Goal: Book appointment/travel/reservation

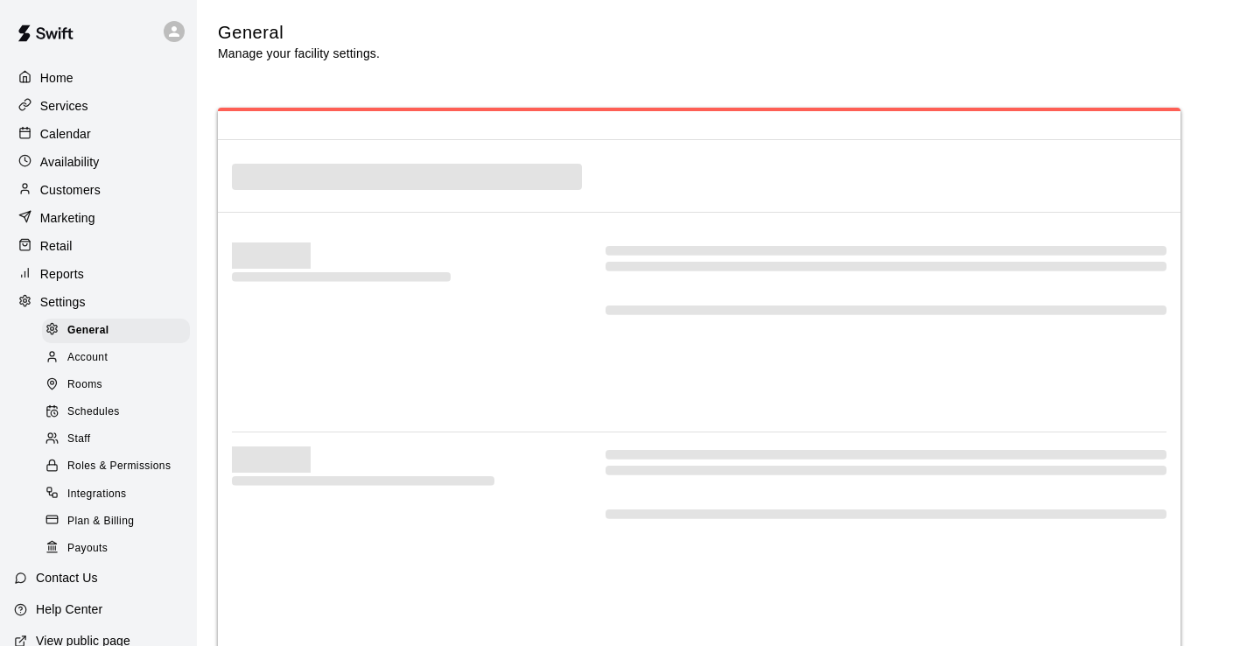
select select "**"
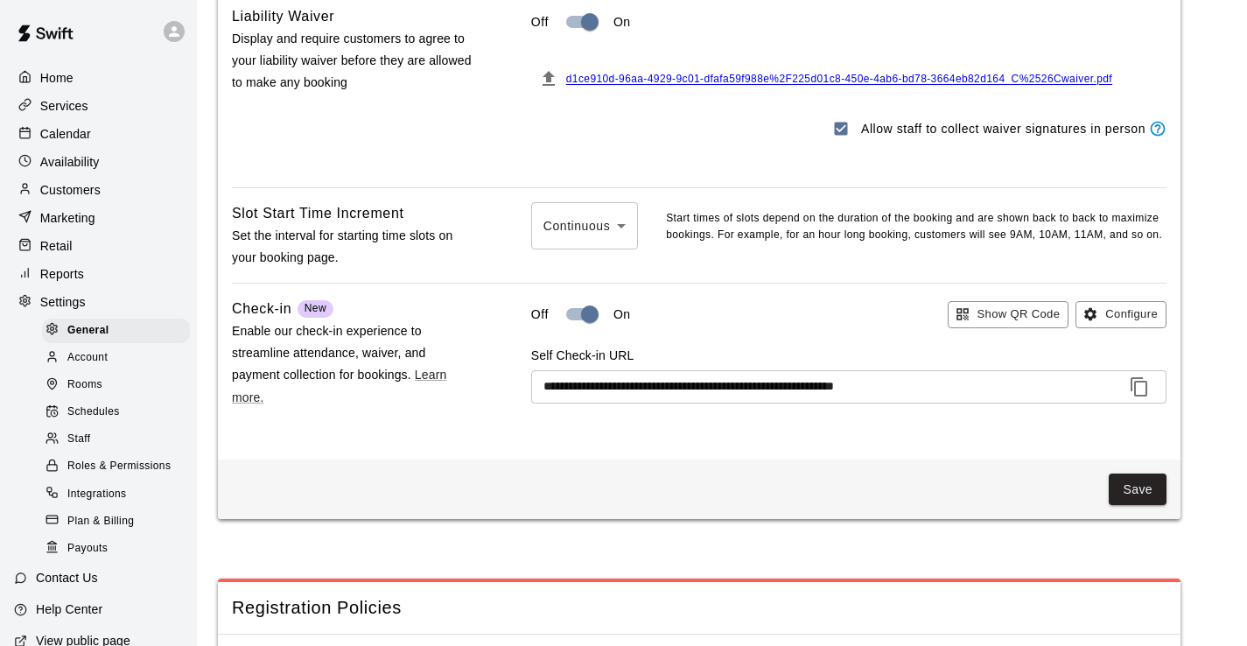
scroll to position [1193, 0]
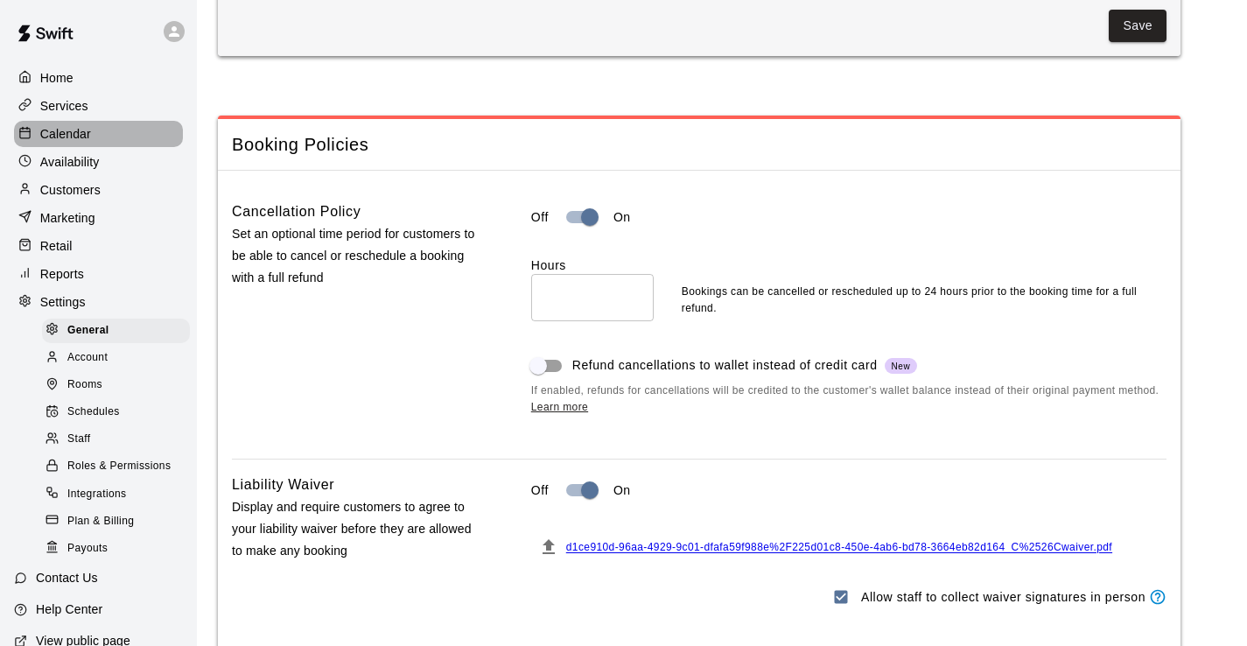
click at [69, 139] on p "Calendar" at bounding box center [65, 133] width 51 height 17
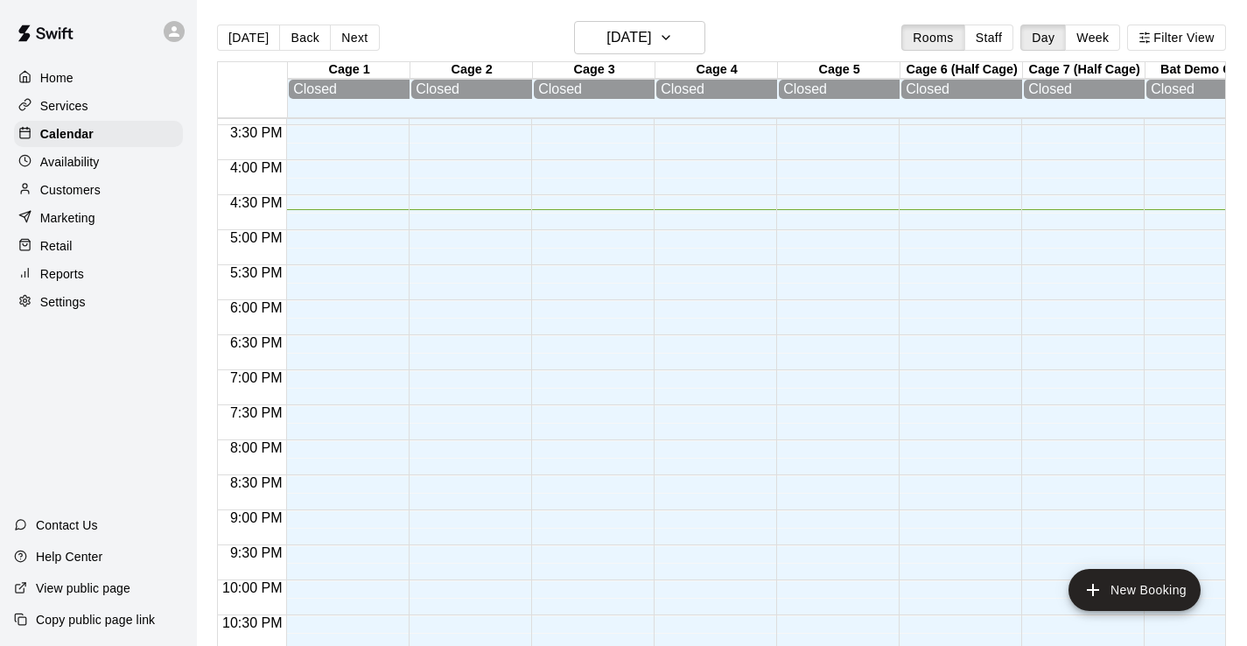
scroll to position [1094, 0]
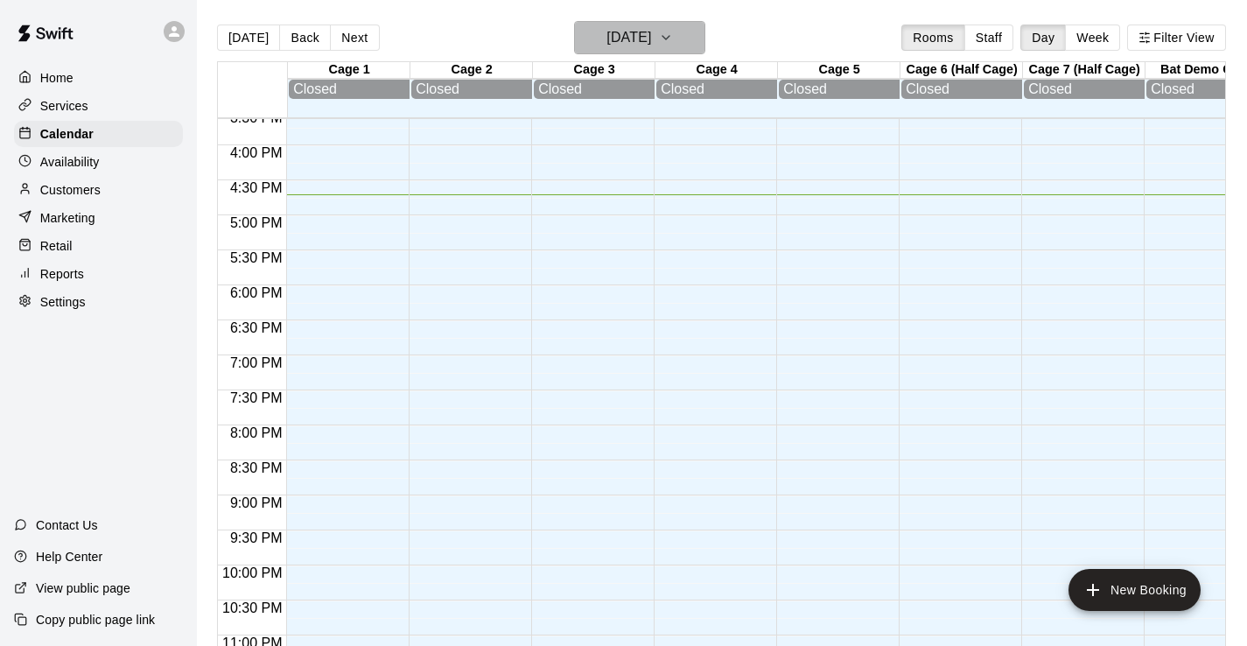
click at [651, 38] on h6 "[DATE]" at bounding box center [628, 37] width 45 height 24
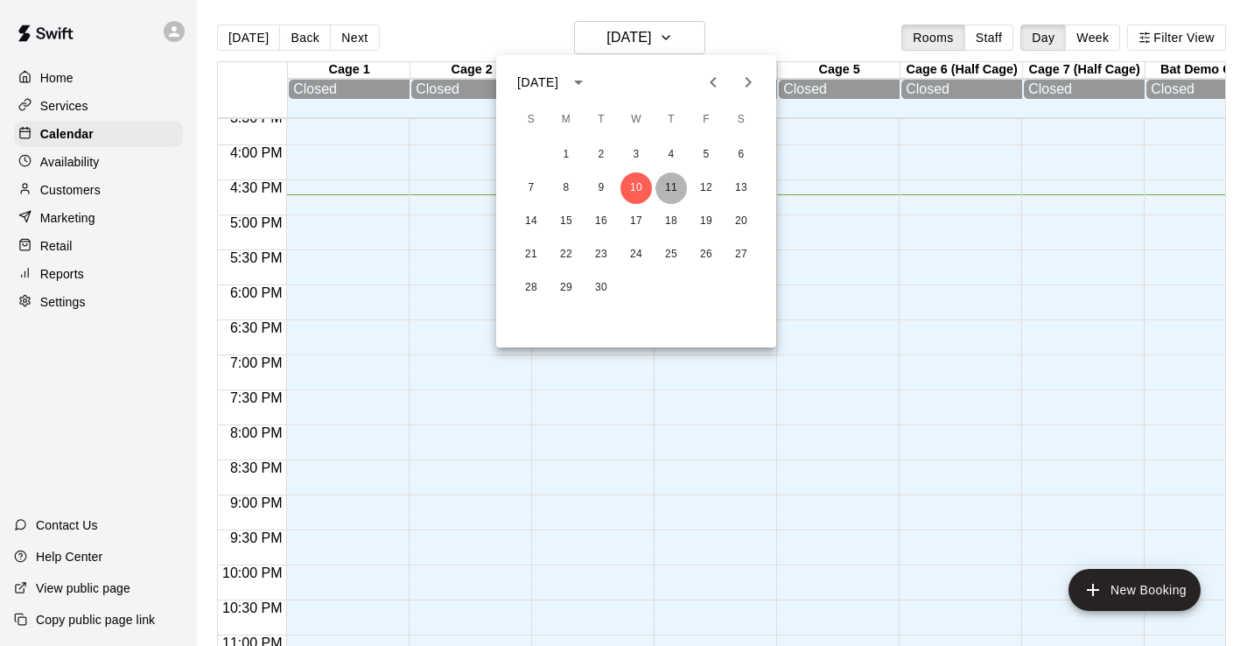
click at [667, 188] on button "11" at bounding box center [670, 187] width 31 height 31
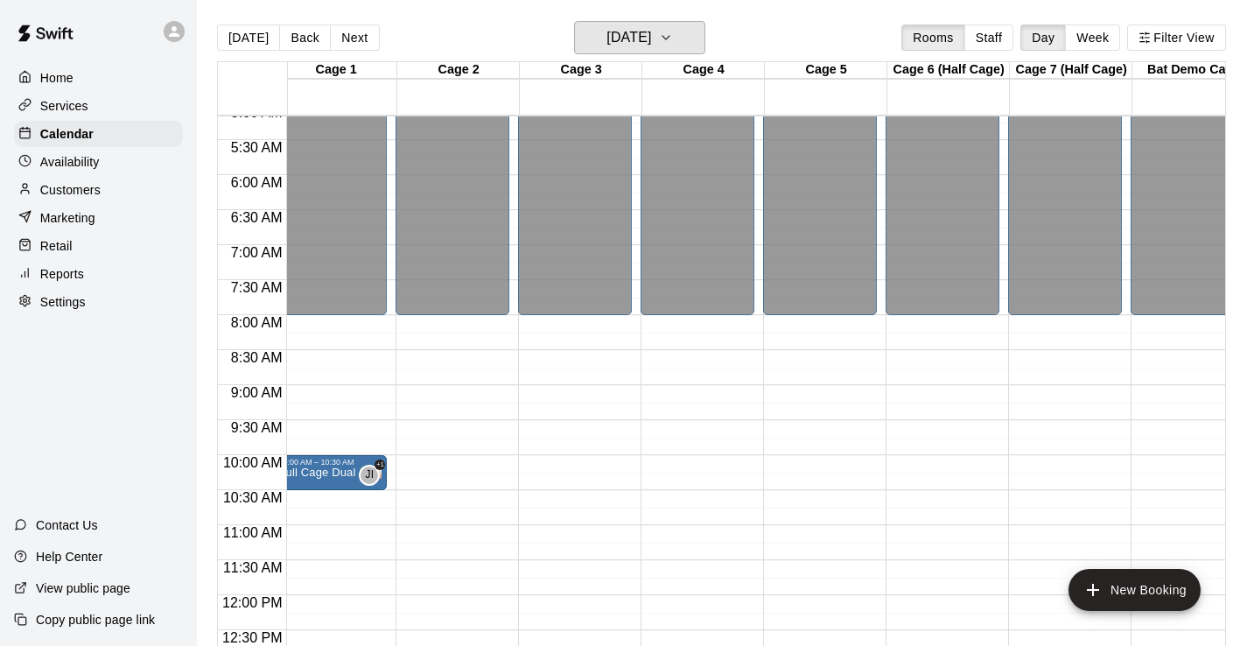
scroll to position [360, 13]
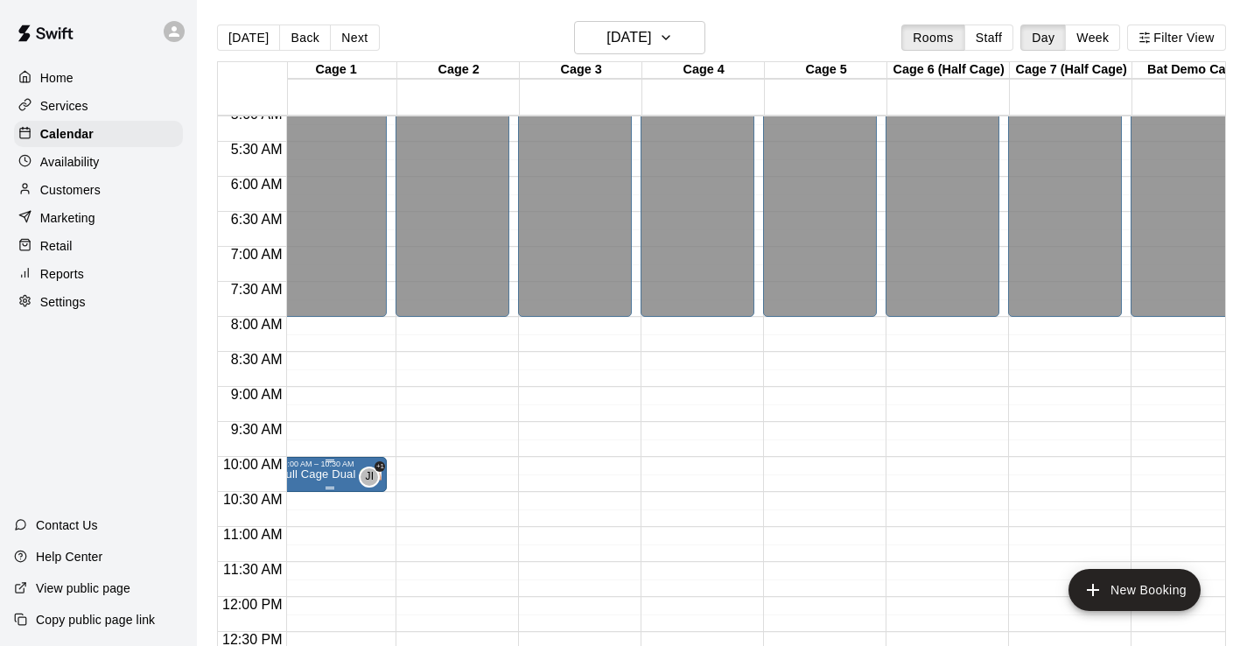
click at [326, 474] on p "Full Cage Dual 🥎⚾ FungoMan Rental (No HitTrax)" at bounding box center [329, 474] width 103 height 0
click at [296, 494] on icon "edit" at bounding box center [297, 493] width 16 height 16
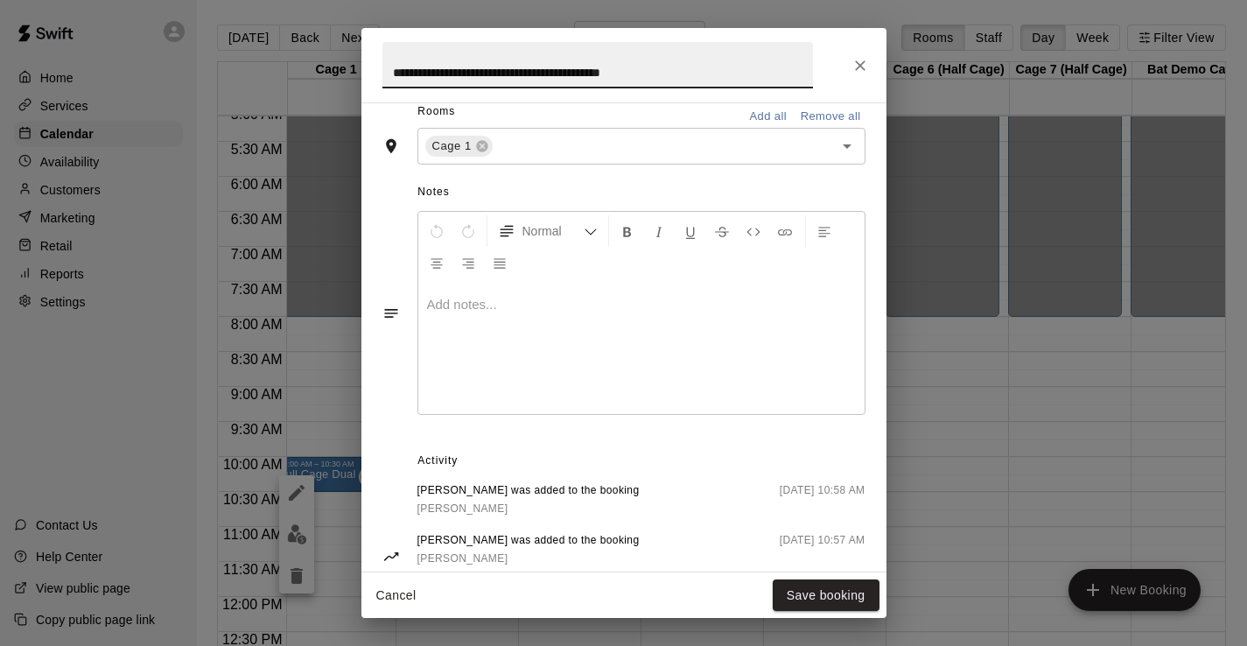
scroll to position [515, 0]
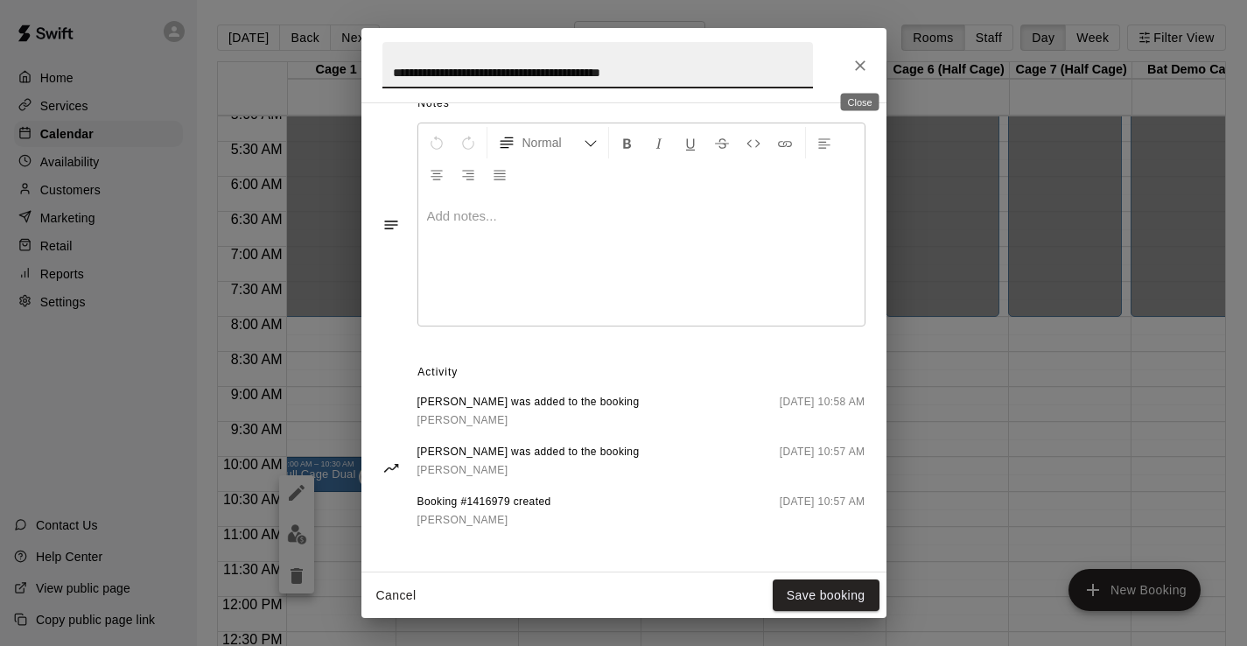
click at [861, 59] on icon "Close" at bounding box center [859, 65] width 17 height 17
